Goal: Navigation & Orientation: Find specific page/section

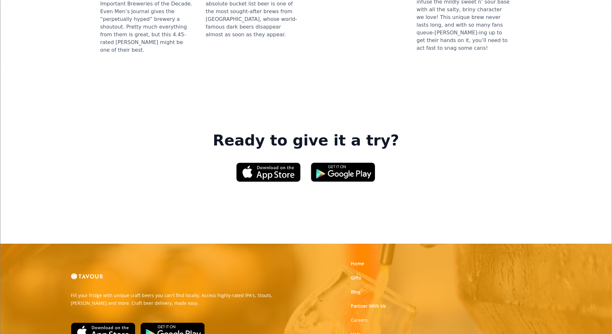
scroll to position [913, 0]
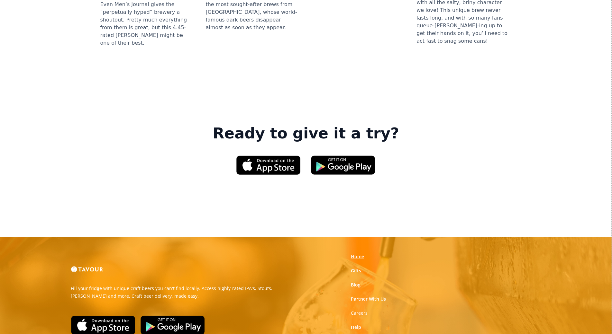
click at [351, 254] on link "Home" at bounding box center [357, 257] width 13 height 6
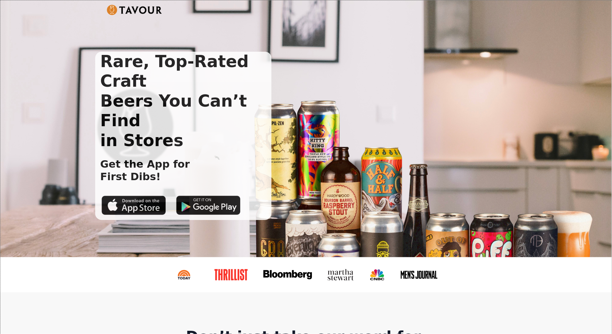
click at [351, 166] on div "Rare, Top-Rated Craft Beers You Can’t Find in Stores Get the App for First Dibs!" at bounding box center [300, 136] width 411 height 168
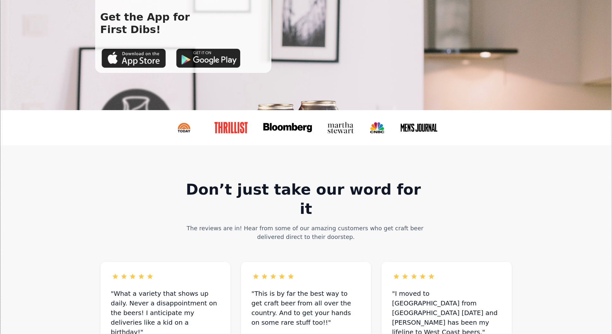
scroll to position [107, 0]
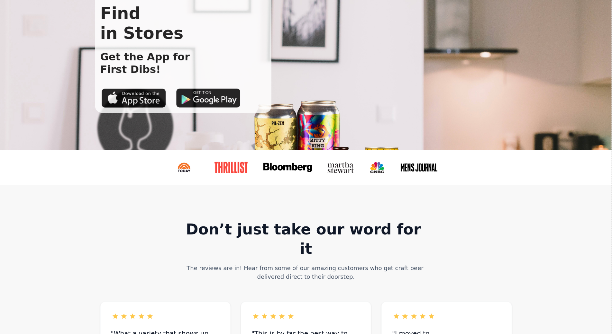
click at [250, 173] on link at bounding box center [233, 168] width 49 height 22
